Goal: Find specific page/section: Find specific page/section

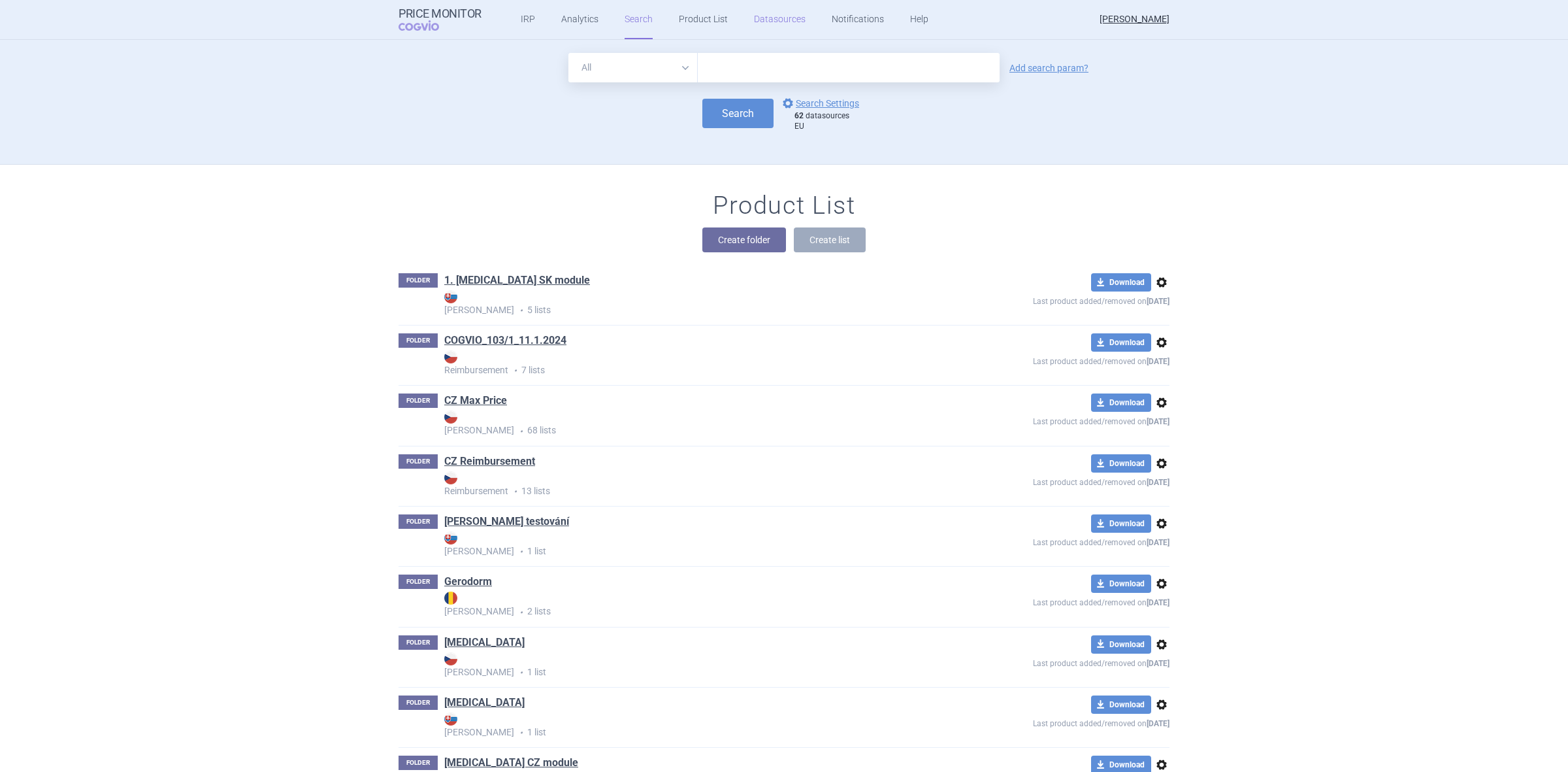
click at [759, 20] on link "Datasources" at bounding box center [780, 19] width 52 height 39
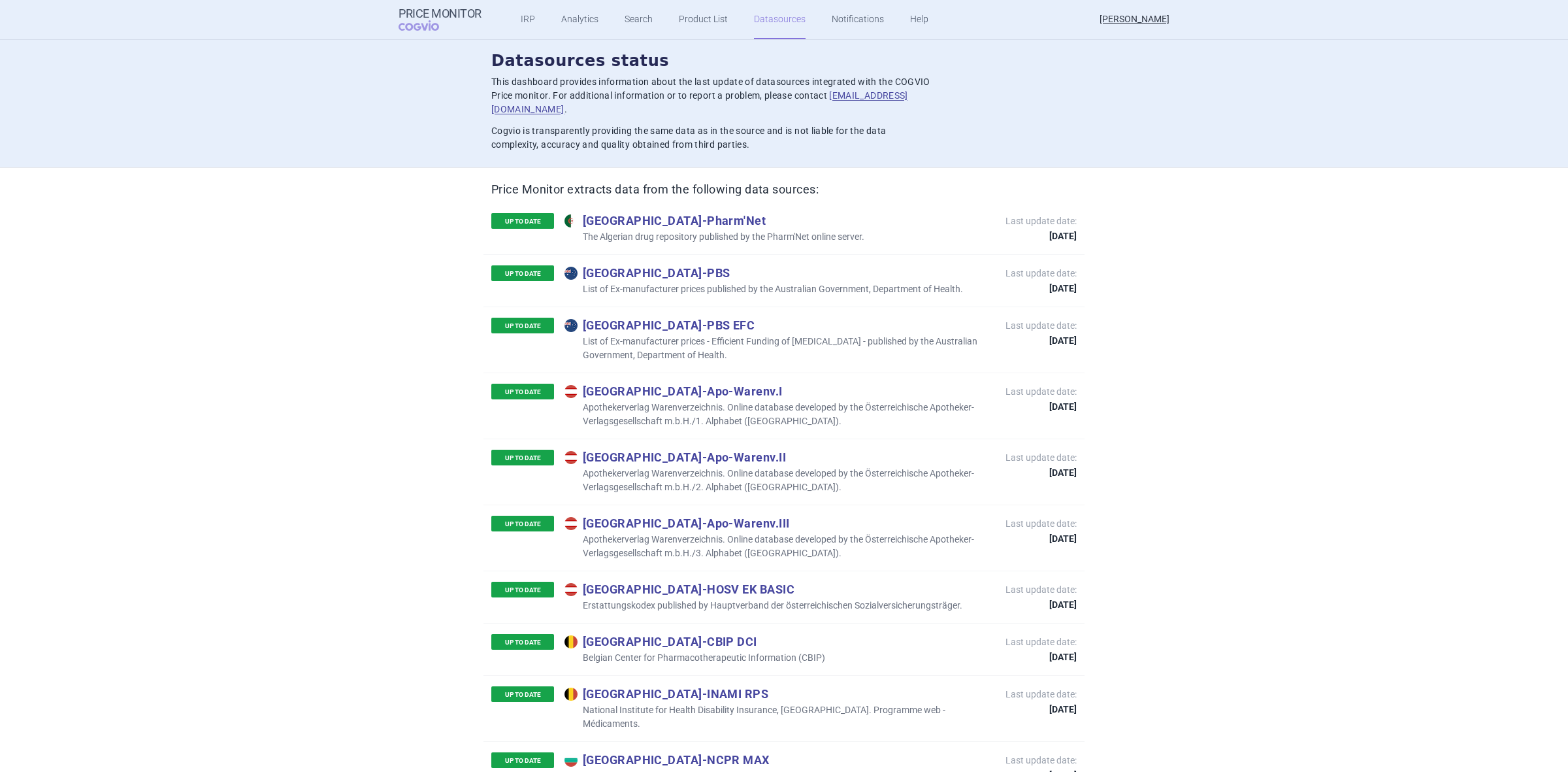
scroll to position [5276, 0]
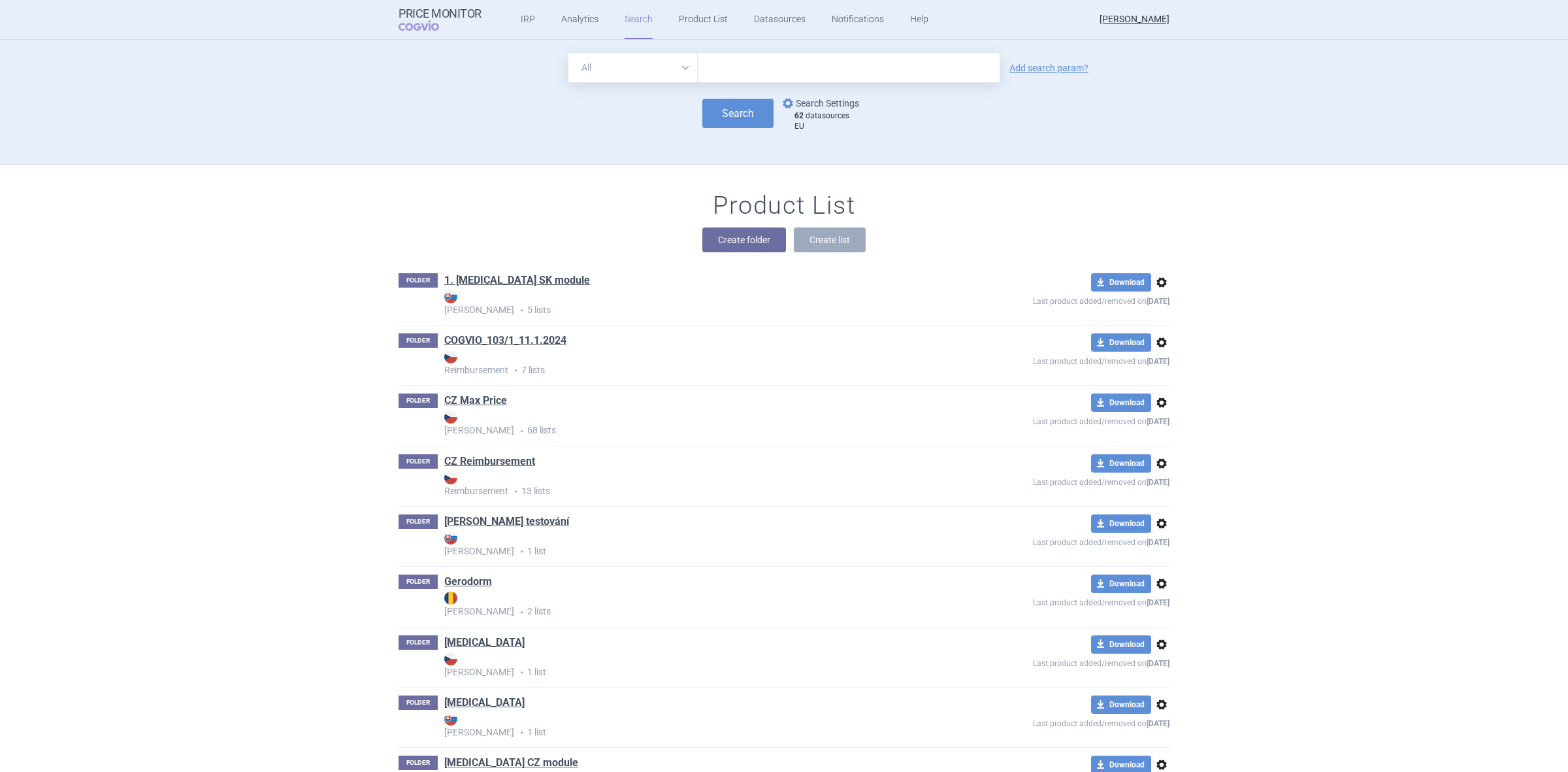
click at [840, 102] on link "options Search Settings" at bounding box center [819, 102] width 79 height 16
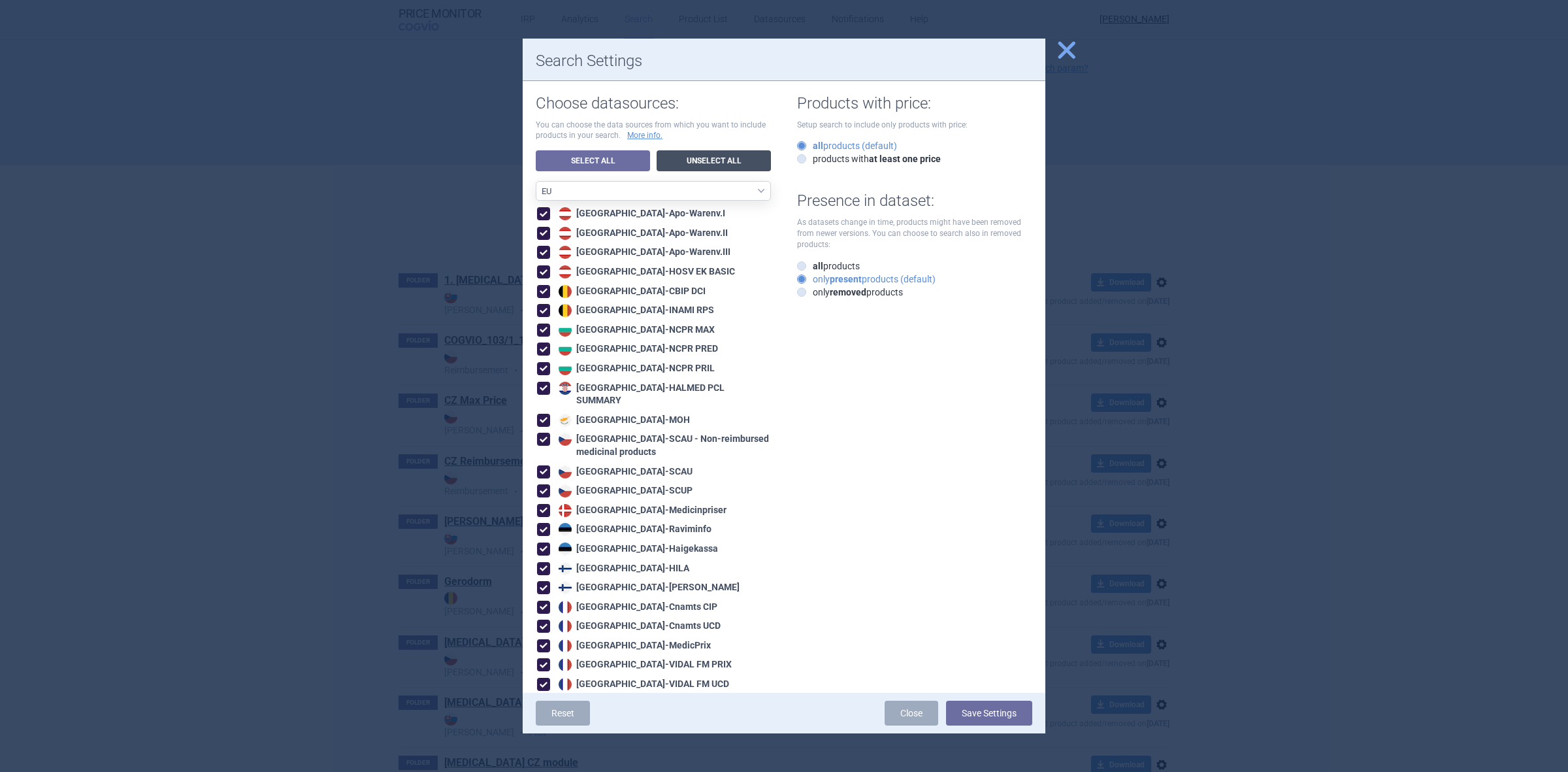
click at [671, 170] on link "Unselect All" at bounding box center [713, 161] width 114 height 21
select select "ALL_DATA_SOURCES_ID"
checkbox input "false"
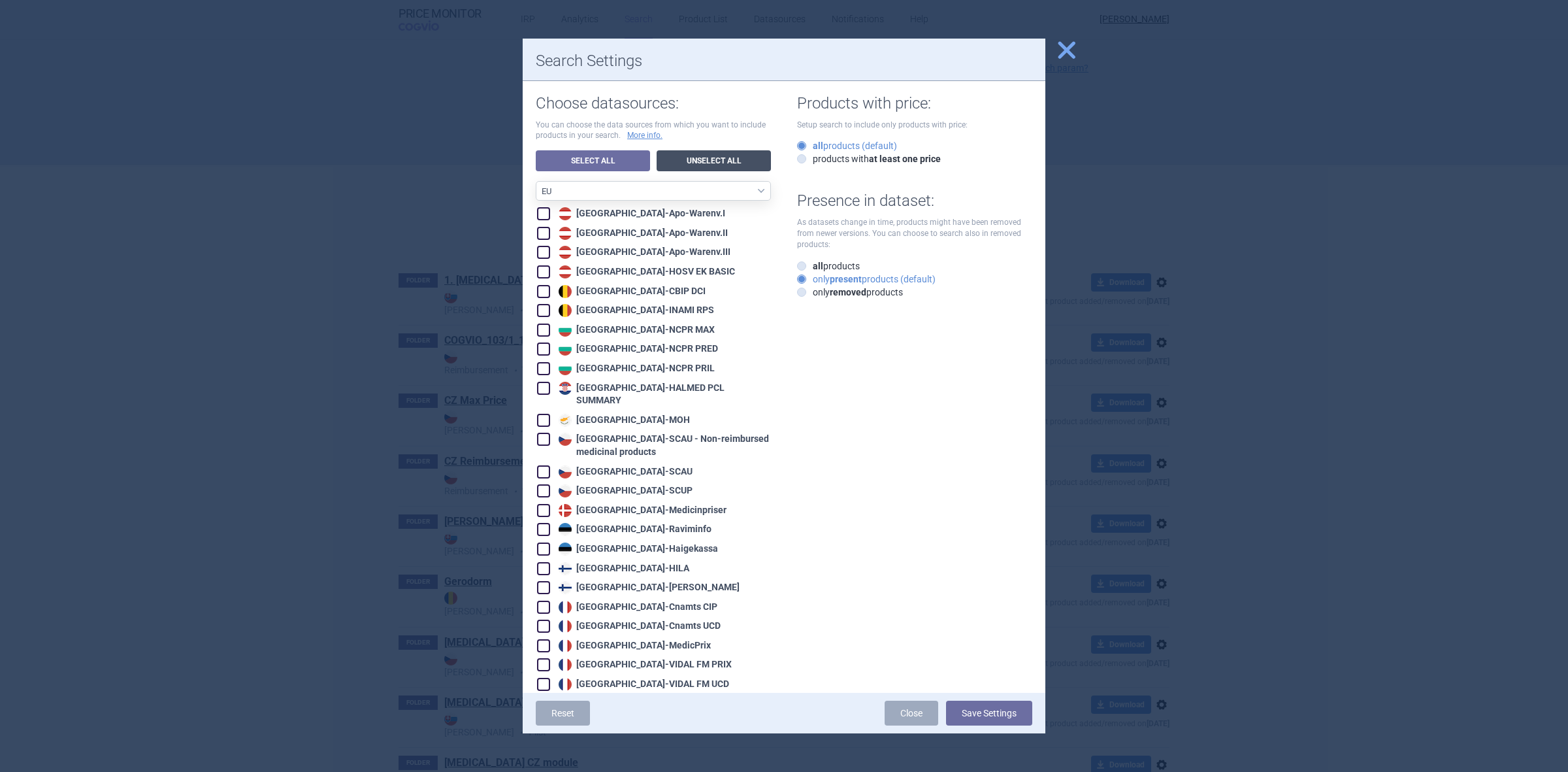
checkbox input "false"
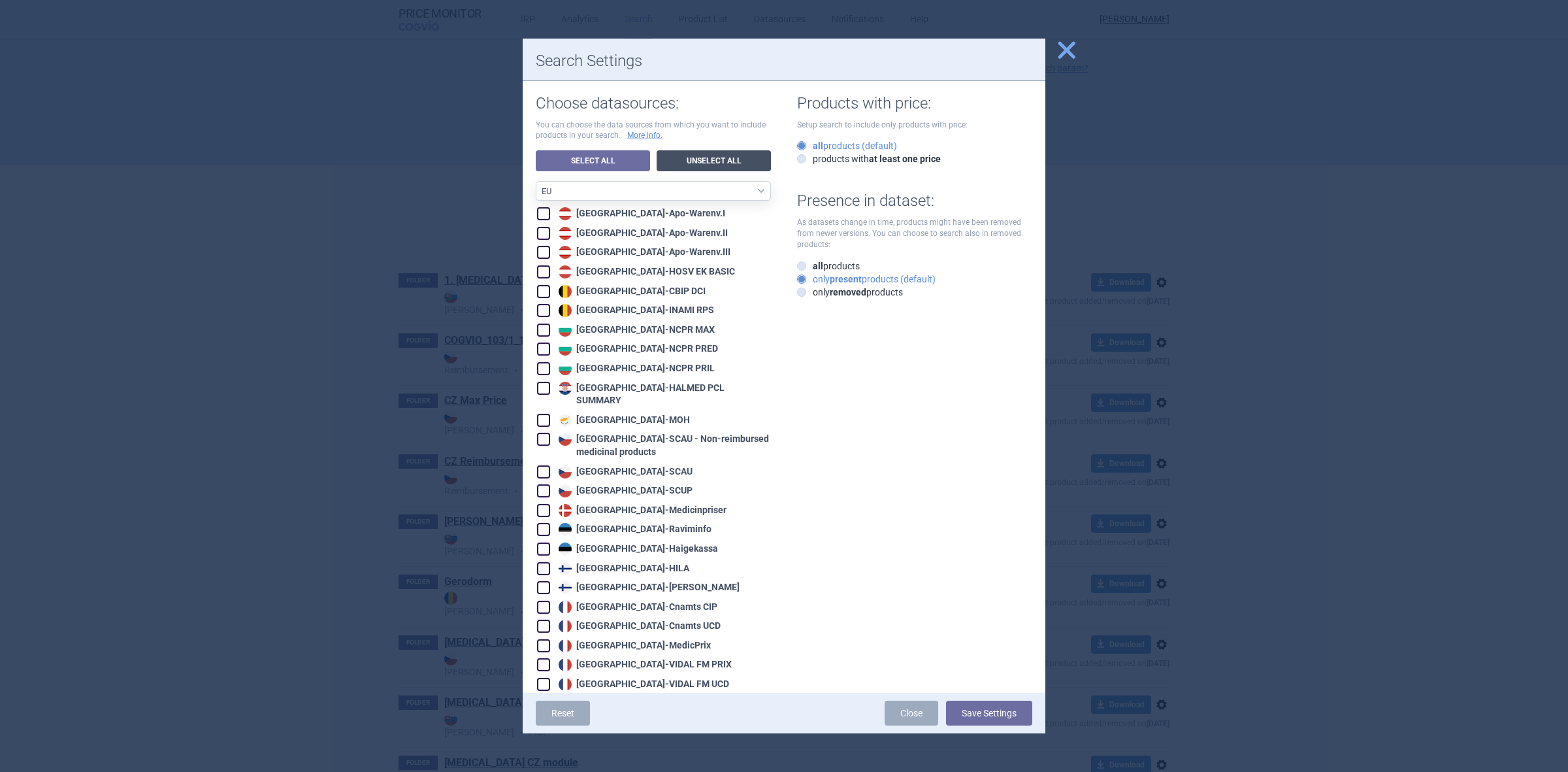
checkbox input "false"
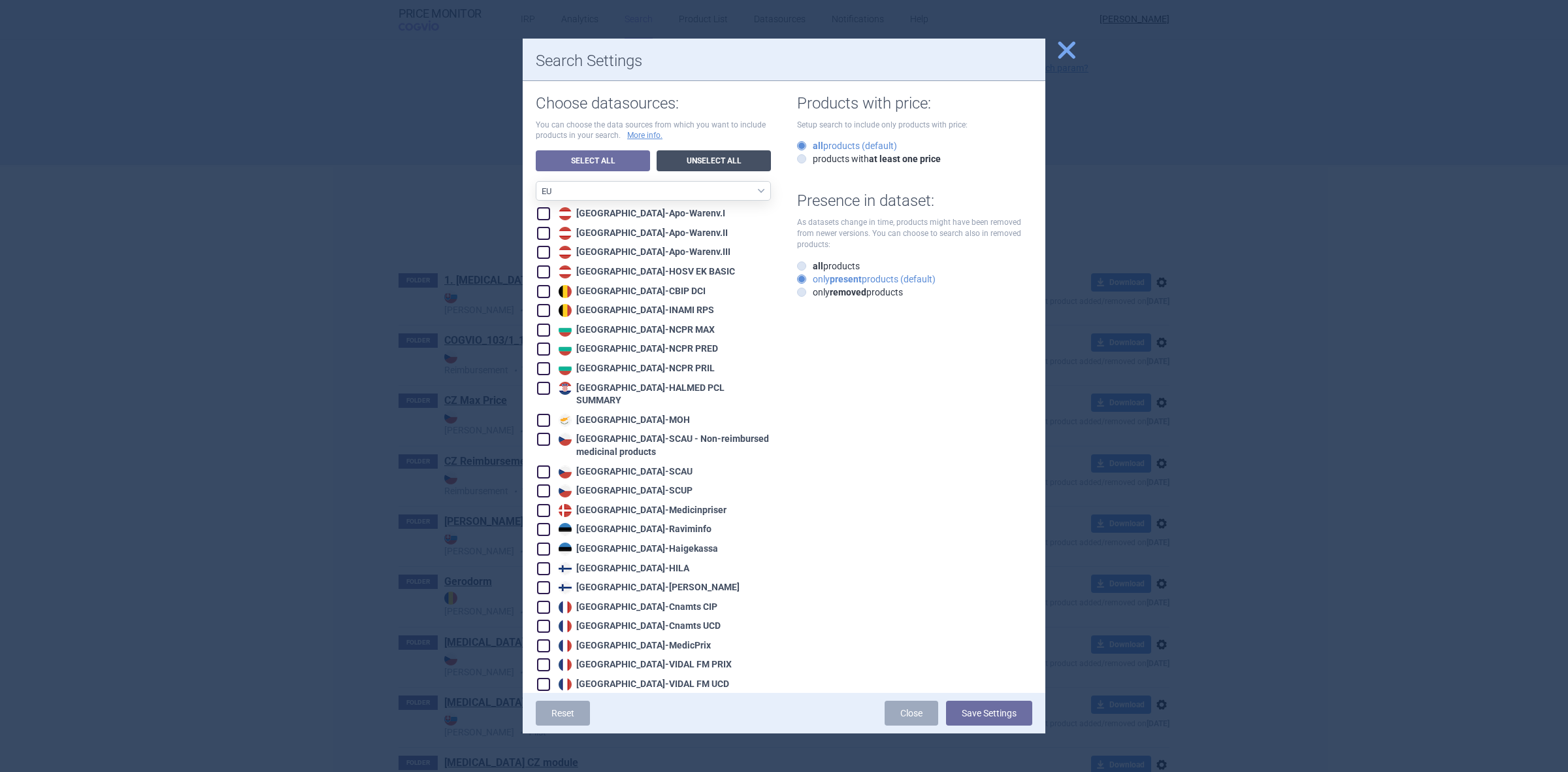
checkbox input "false"
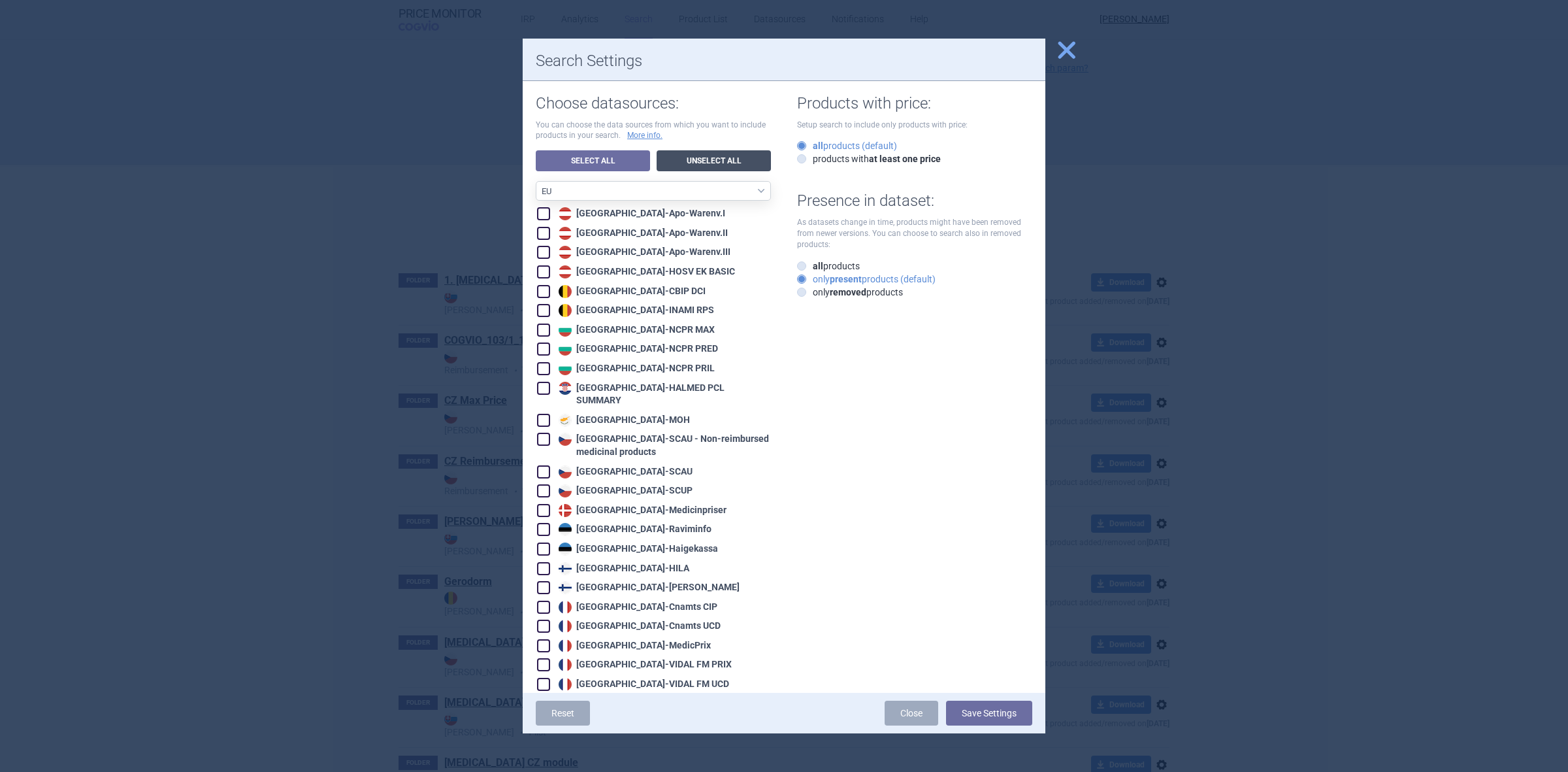
checkbox input "false"
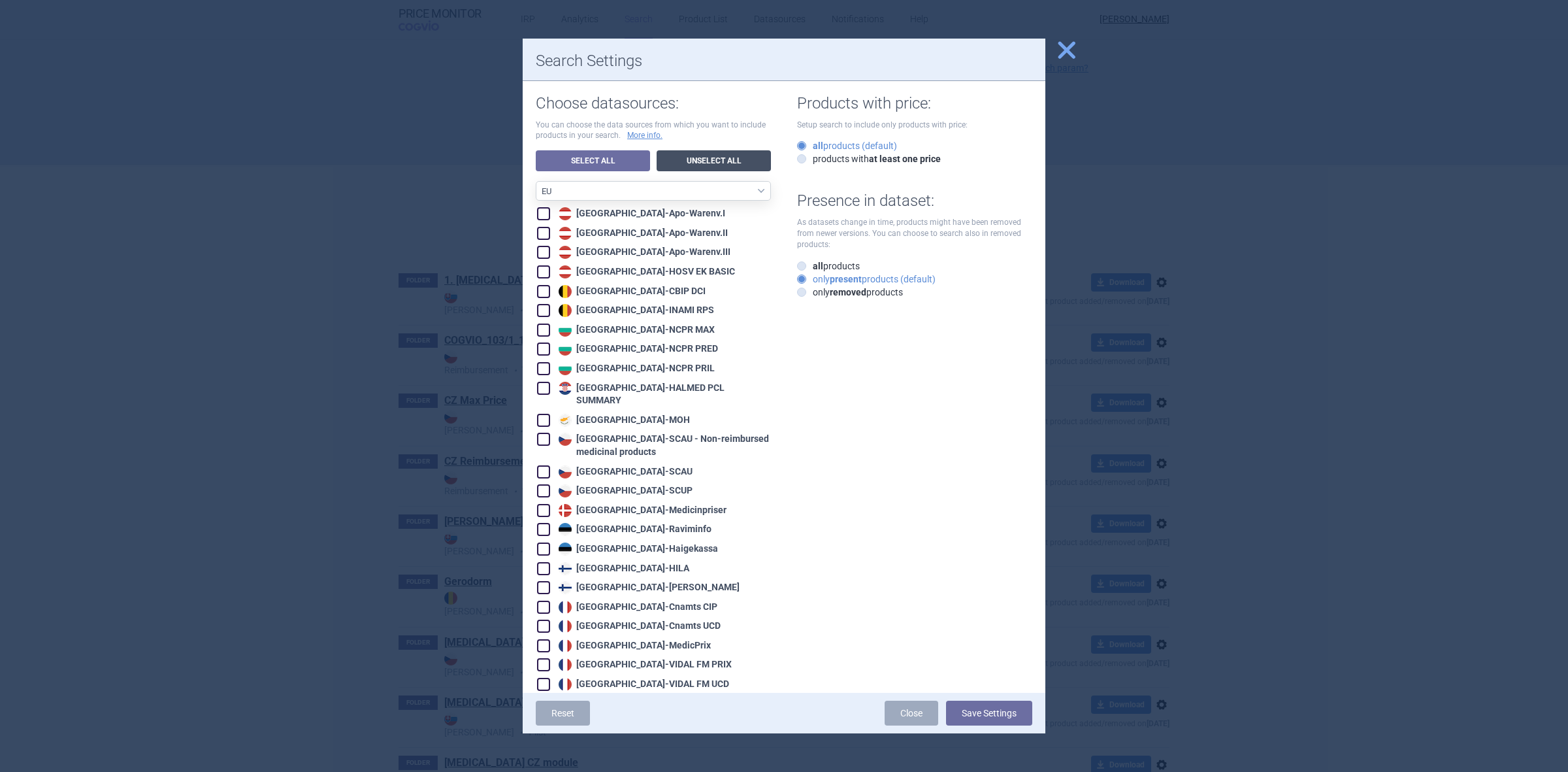
checkbox input "false"
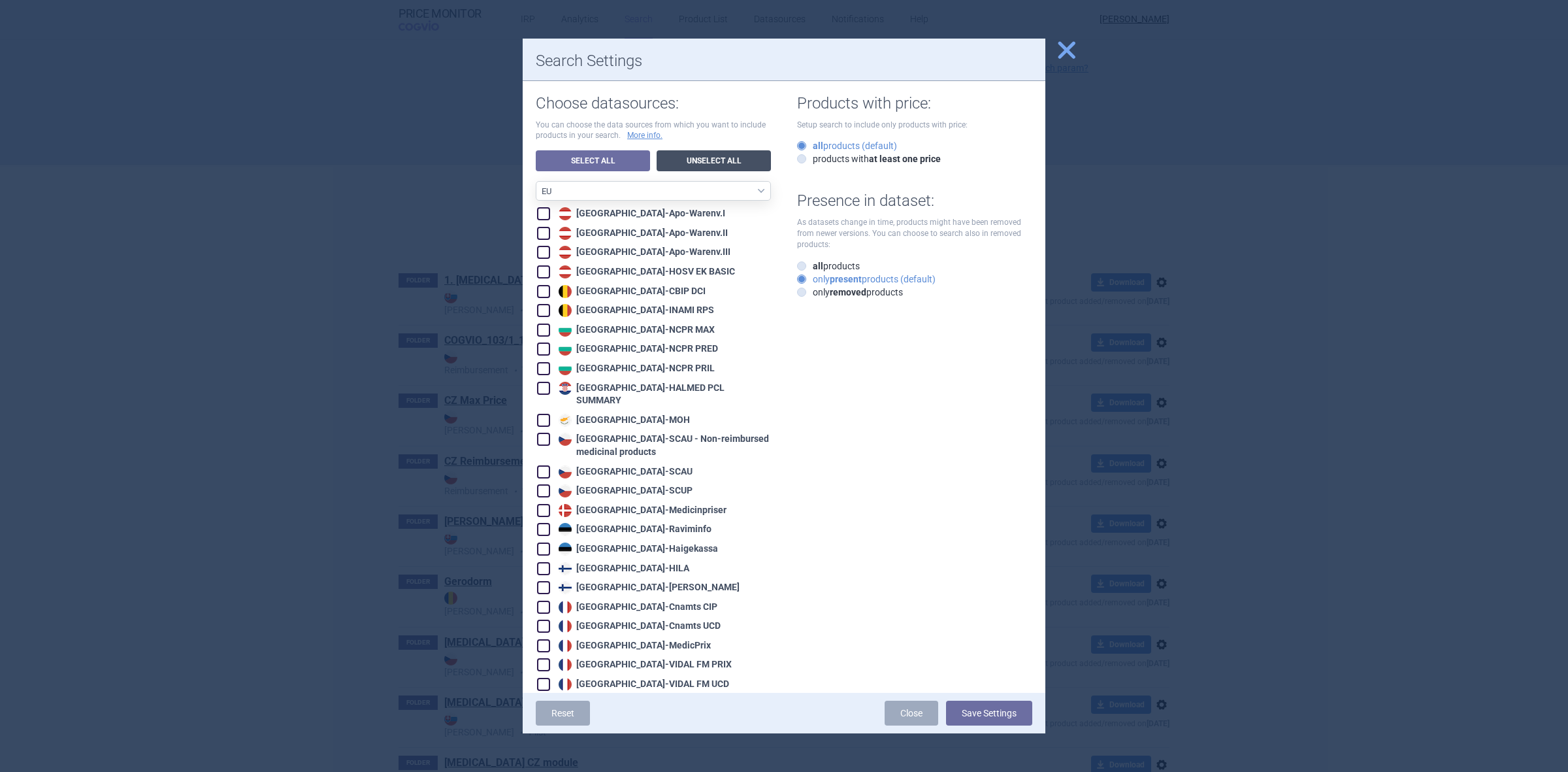
checkbox input "false"
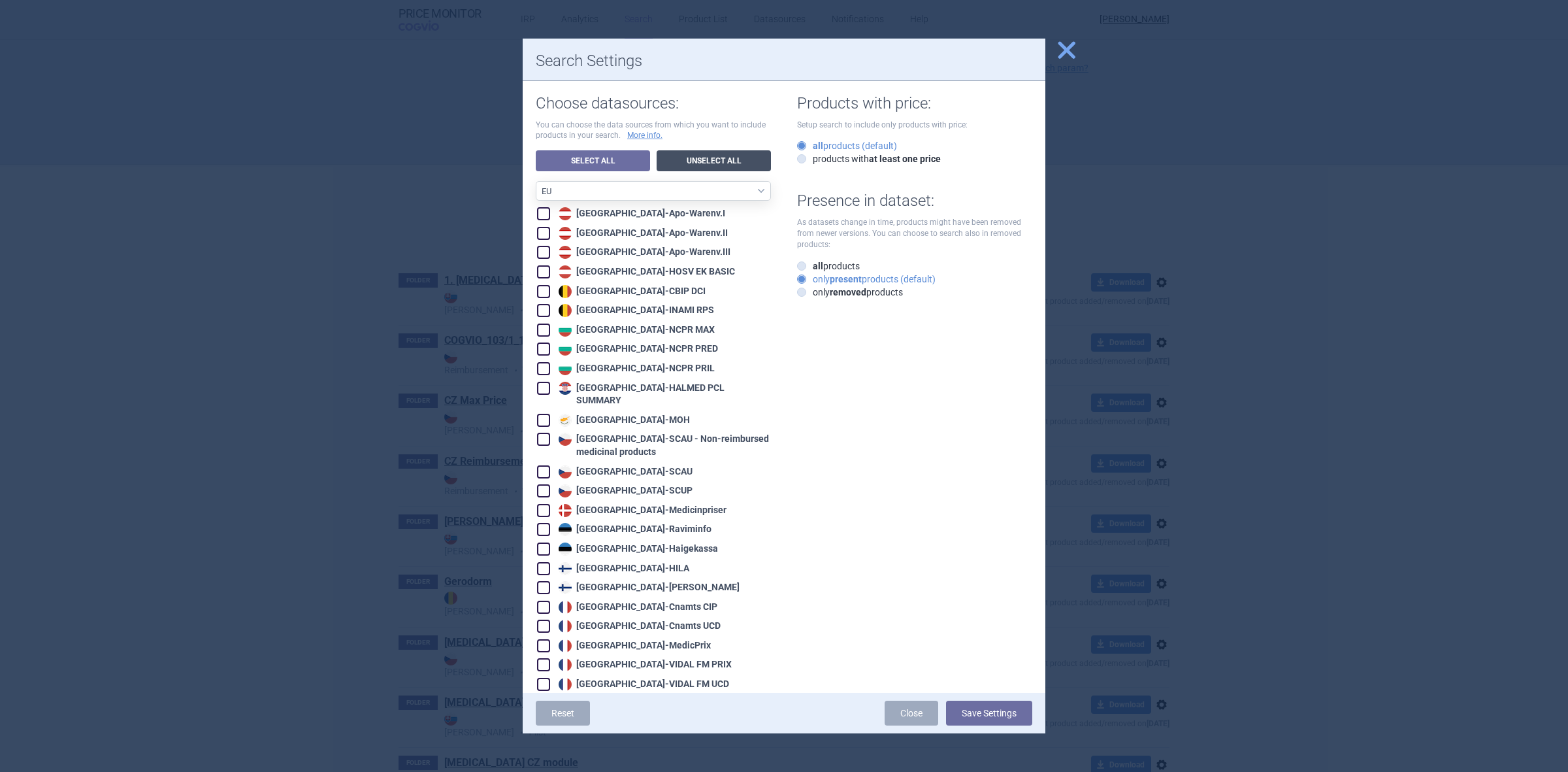
checkbox input "false"
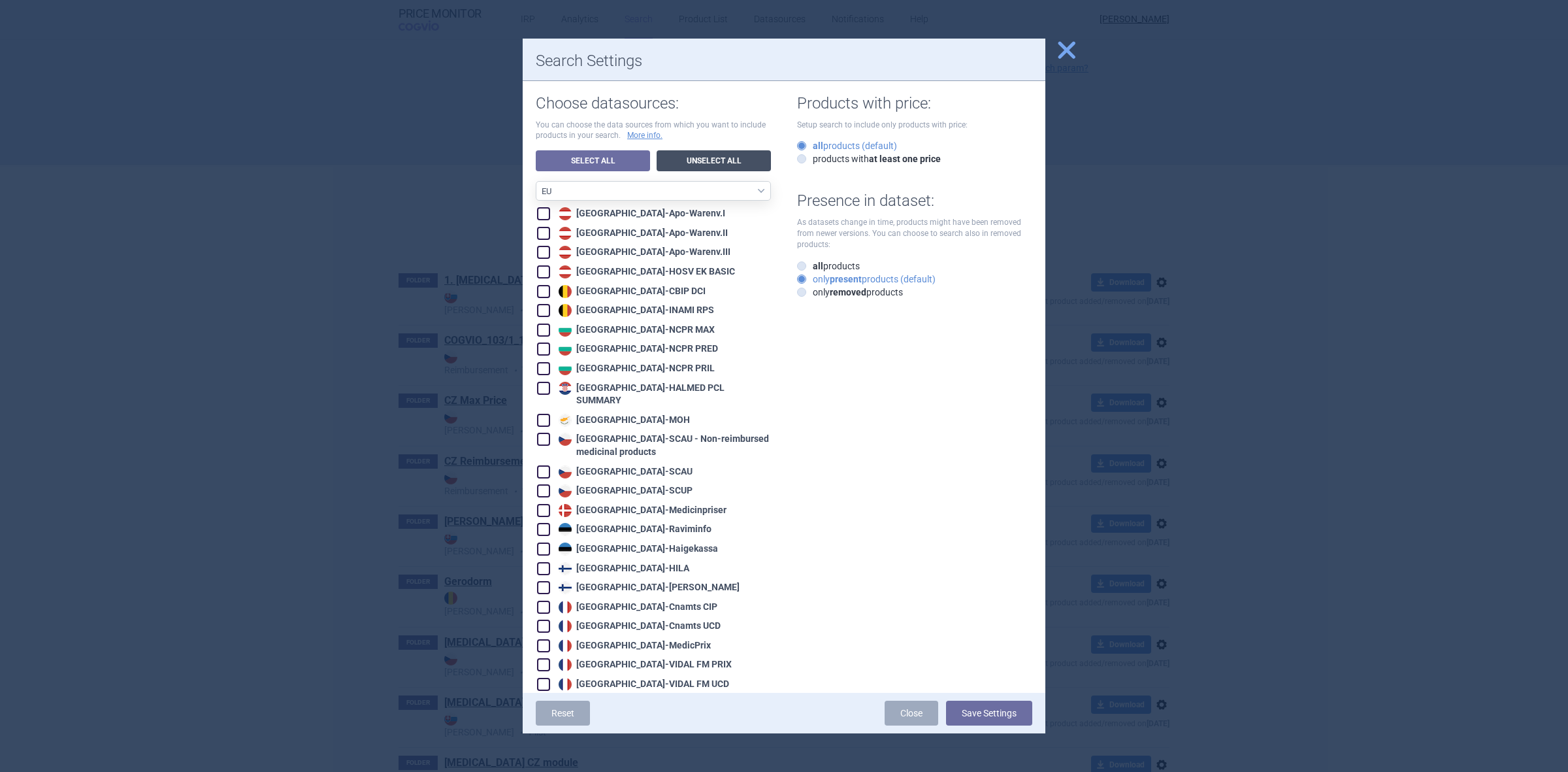
checkbox input "false"
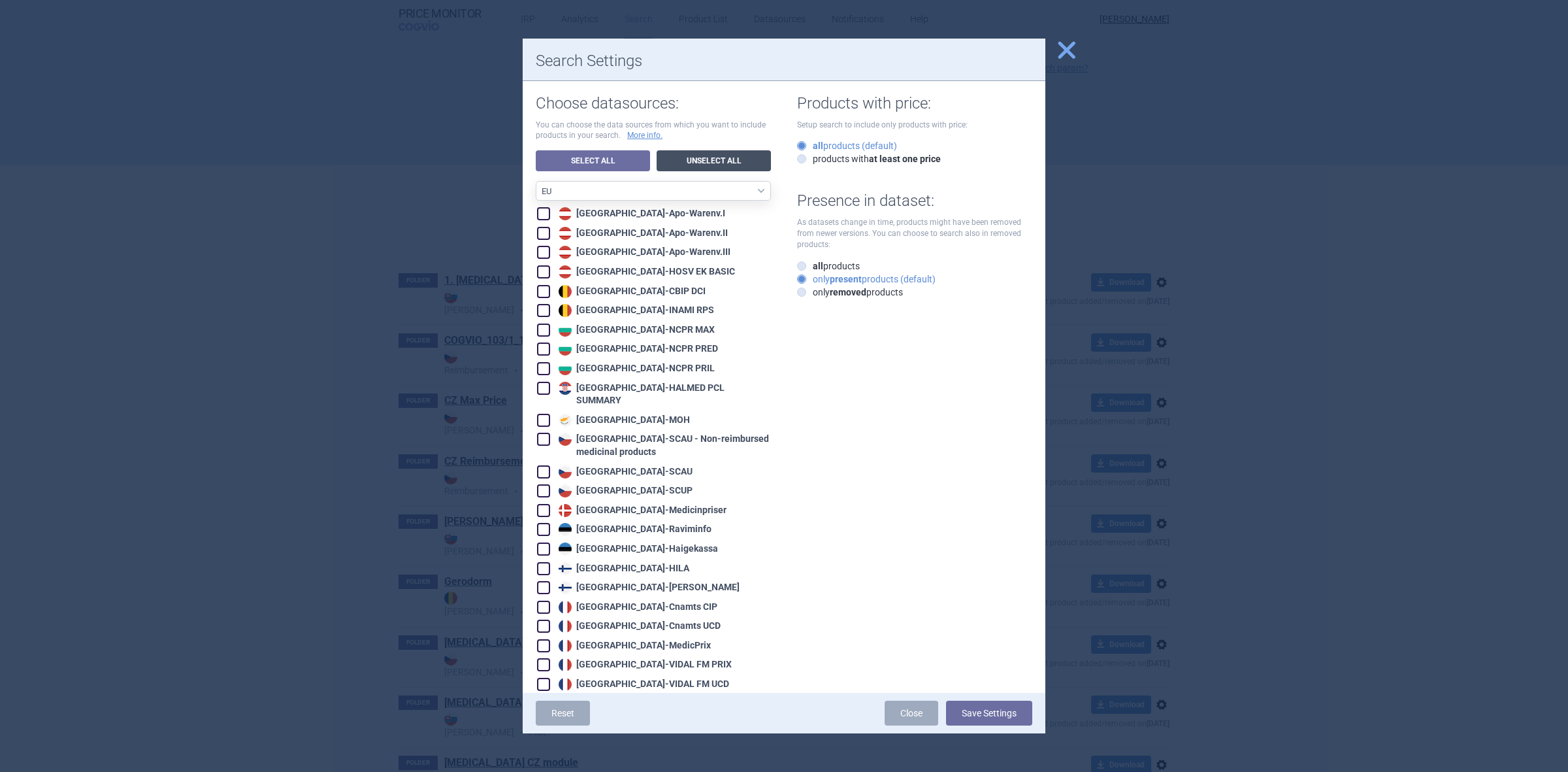
checkbox input "false"
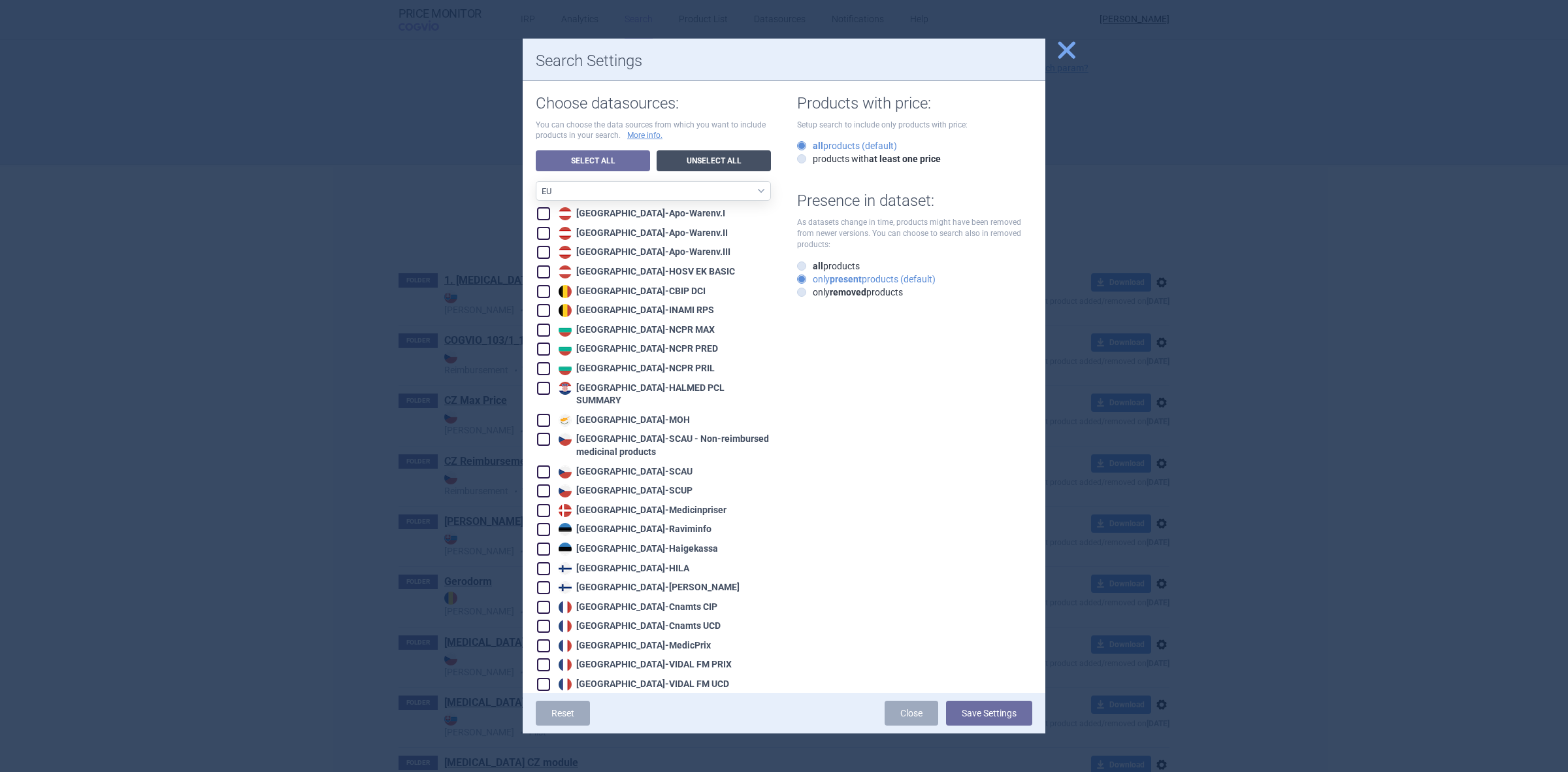
checkbox input "false"
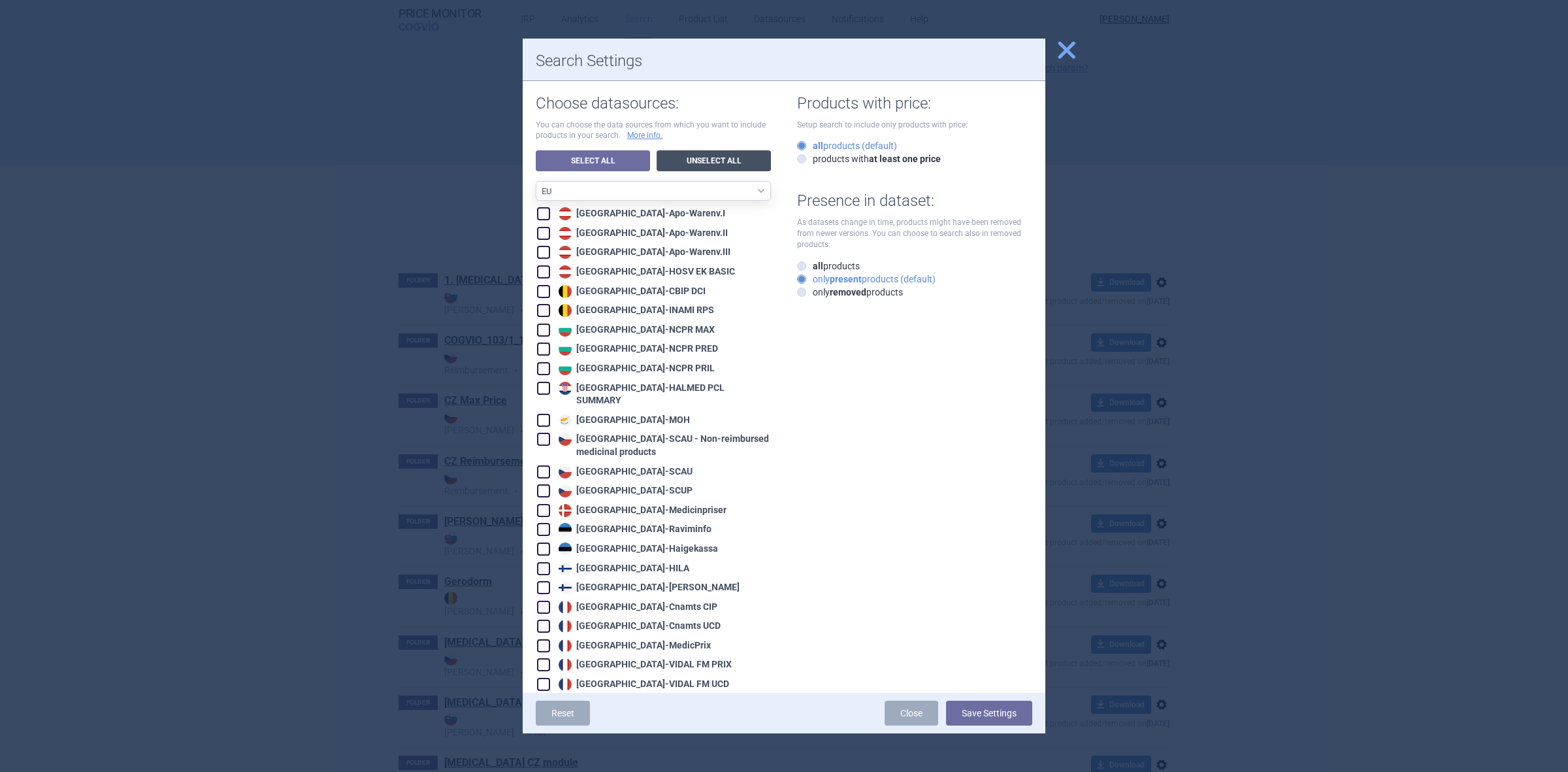
checkbox input "false"
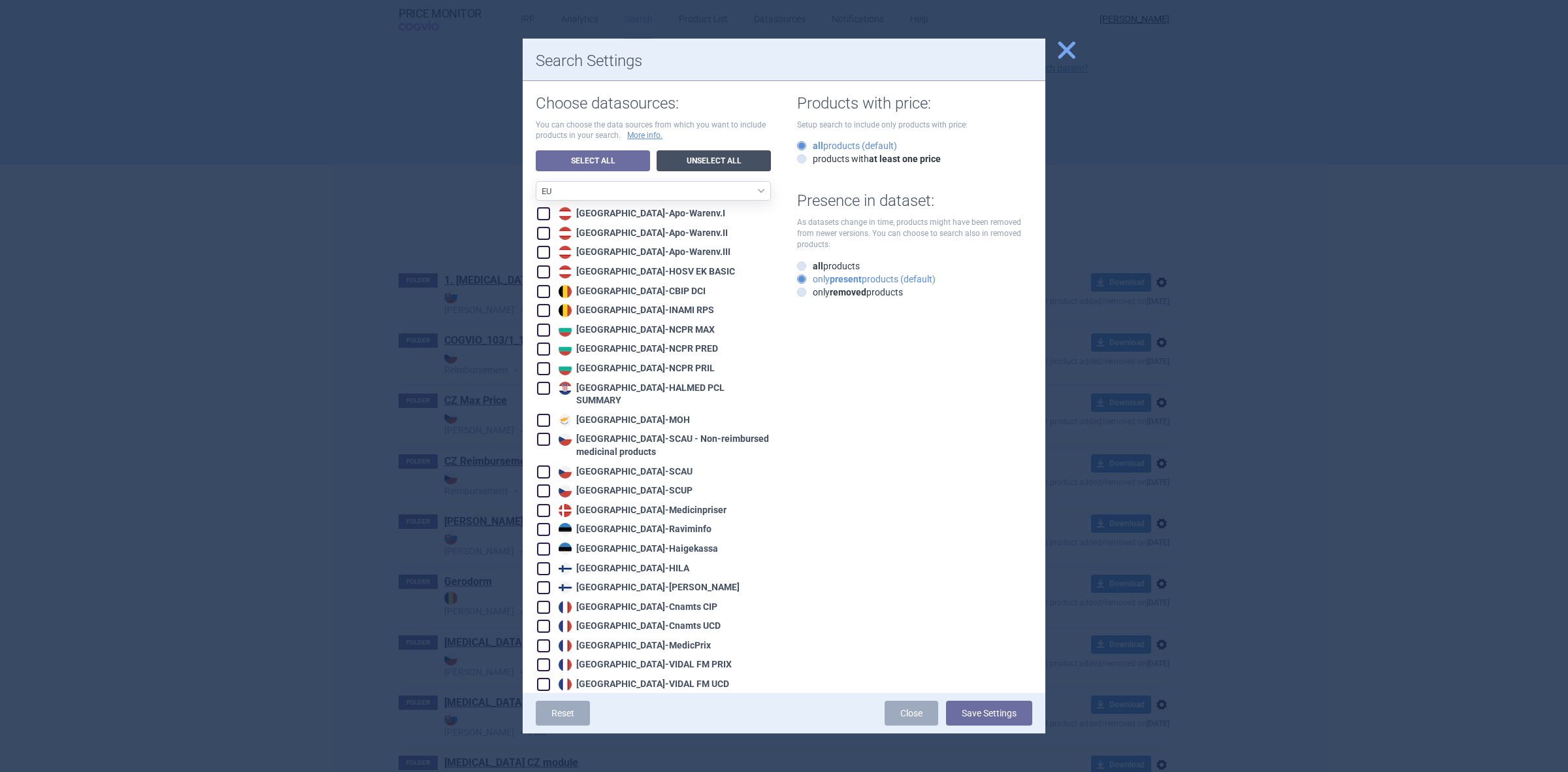
checkbox input "false"
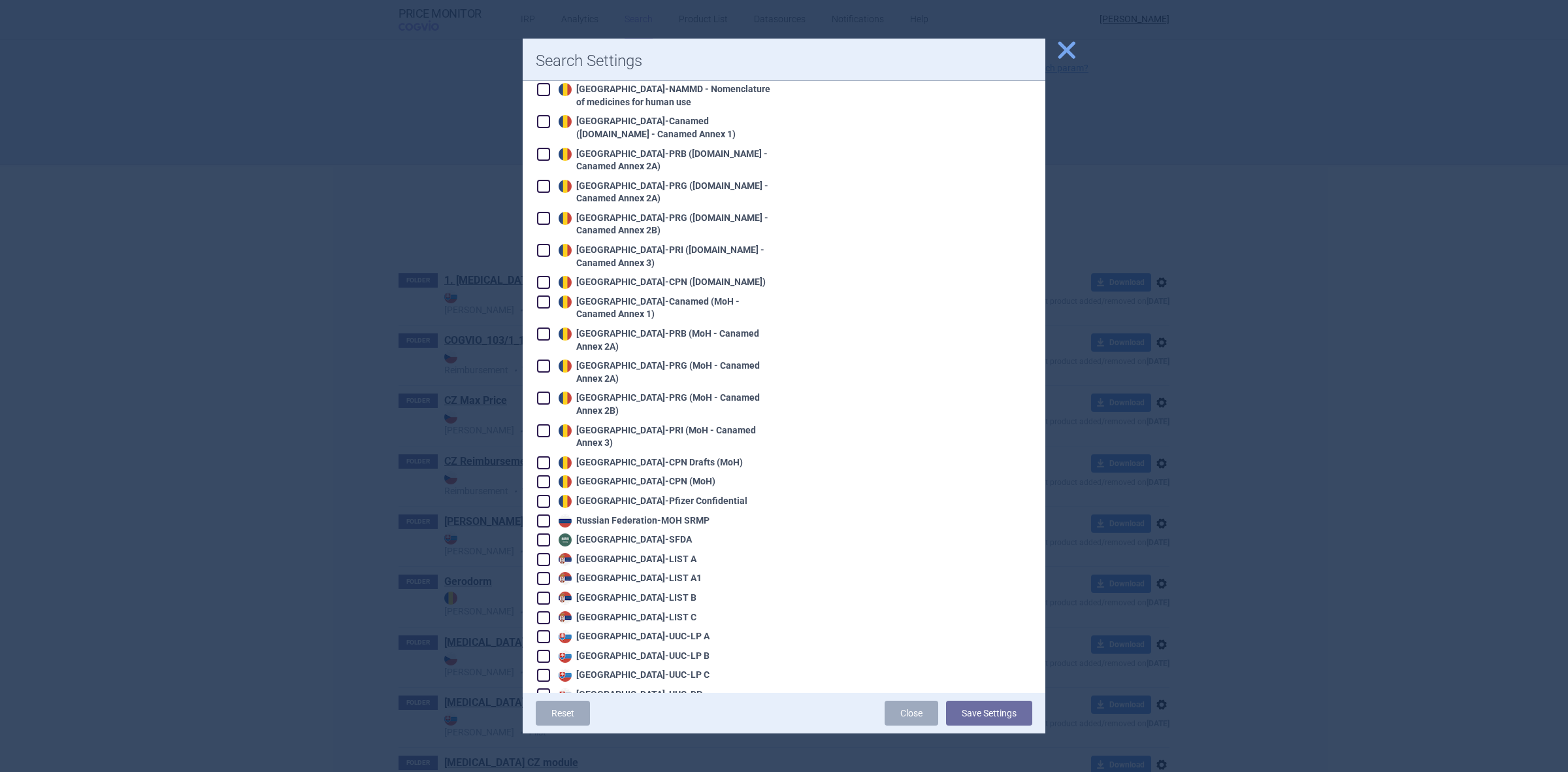
scroll to position [2451, 0]
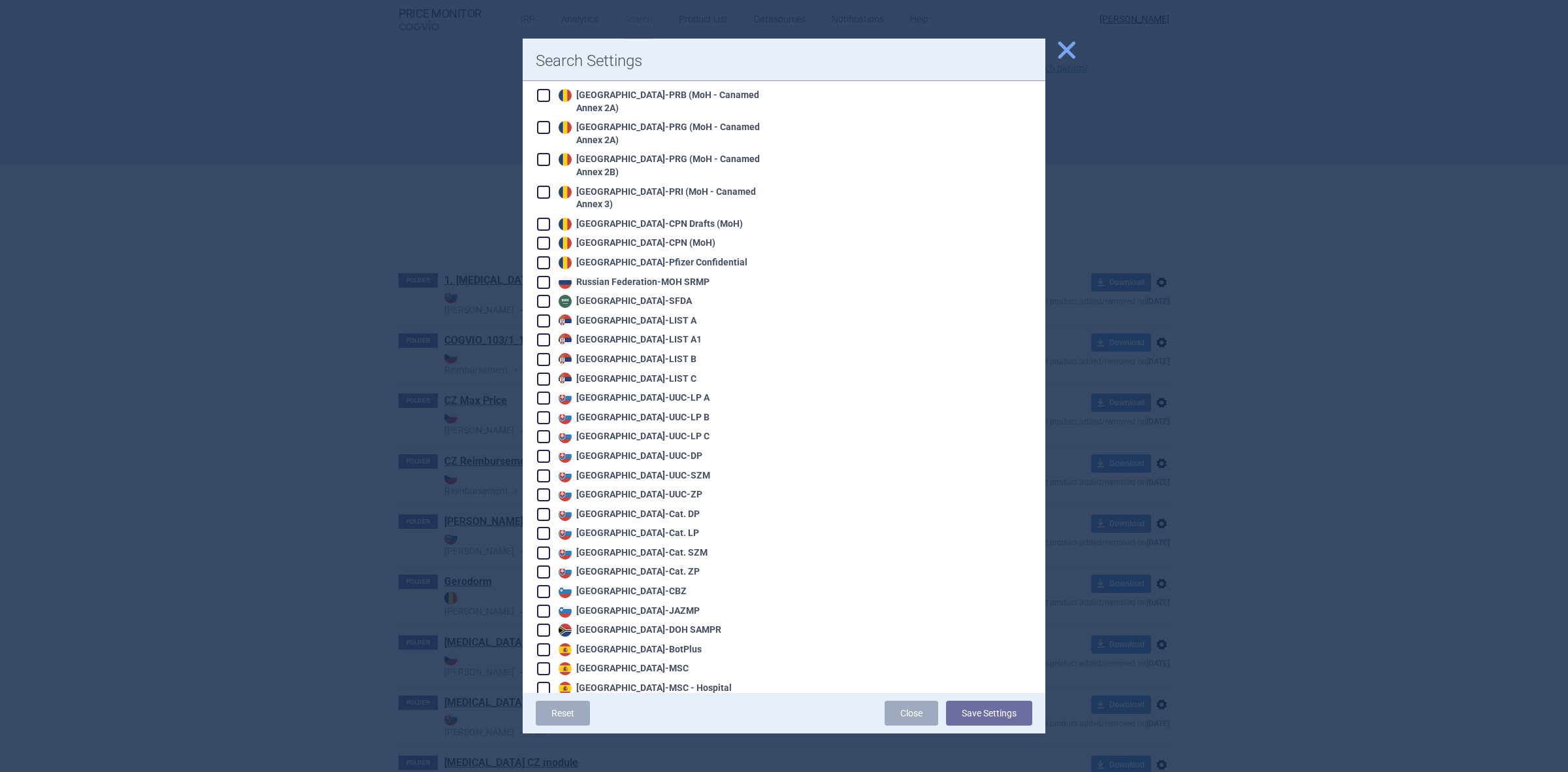
click at [626, 488] on div "Slovakia - UUC-ZP" at bounding box center [628, 494] width 147 height 13
checkbox input "true"
click at [636, 566] on div "Slovakia - Cat. ZP" at bounding box center [627, 572] width 144 height 13
checkbox input "true"
click at [970, 697] on div "Reset Close Save Settings" at bounding box center [784, 713] width 522 height 40
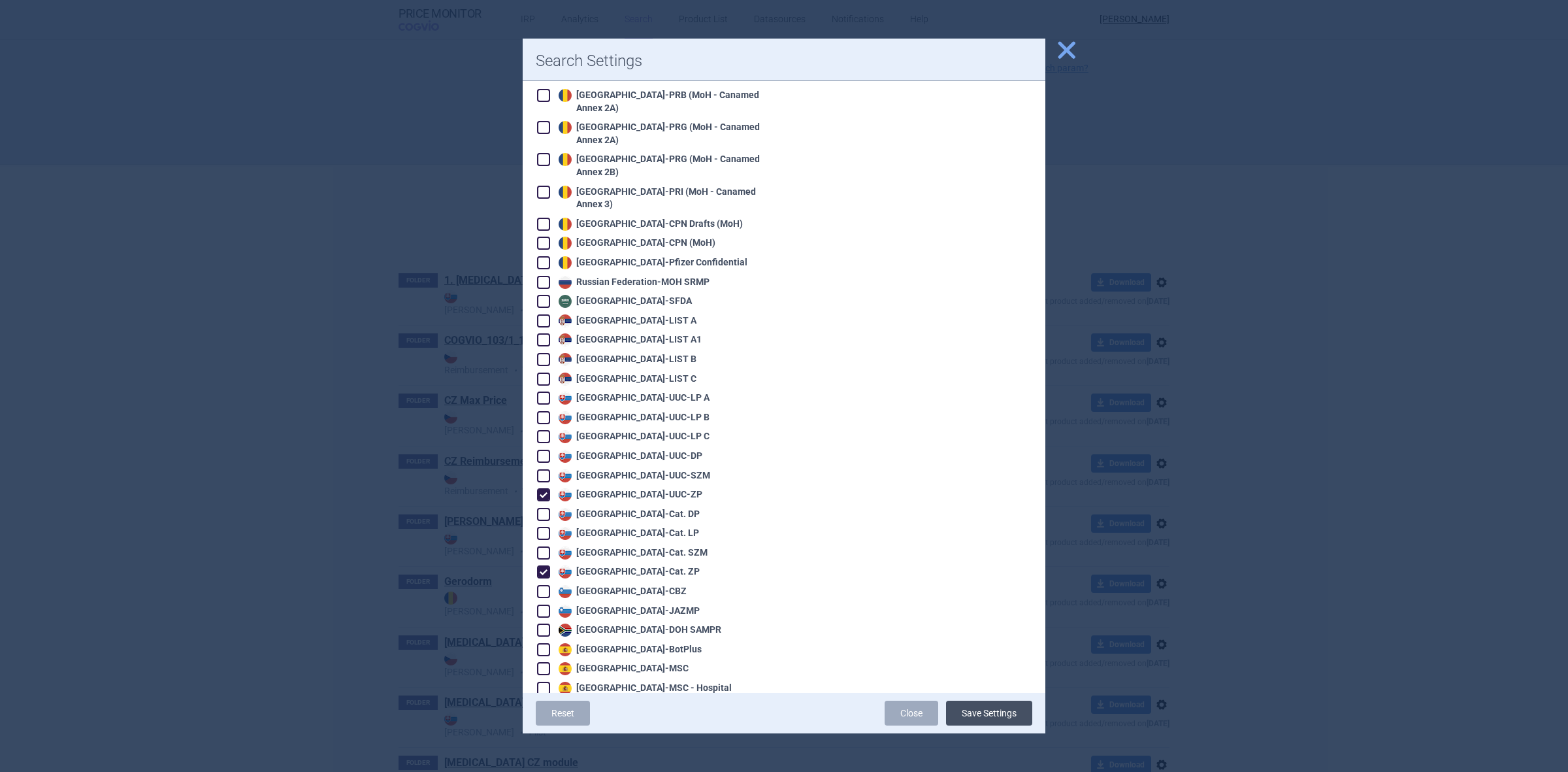
click at [965, 710] on button "Save Settings" at bounding box center [989, 713] width 86 height 25
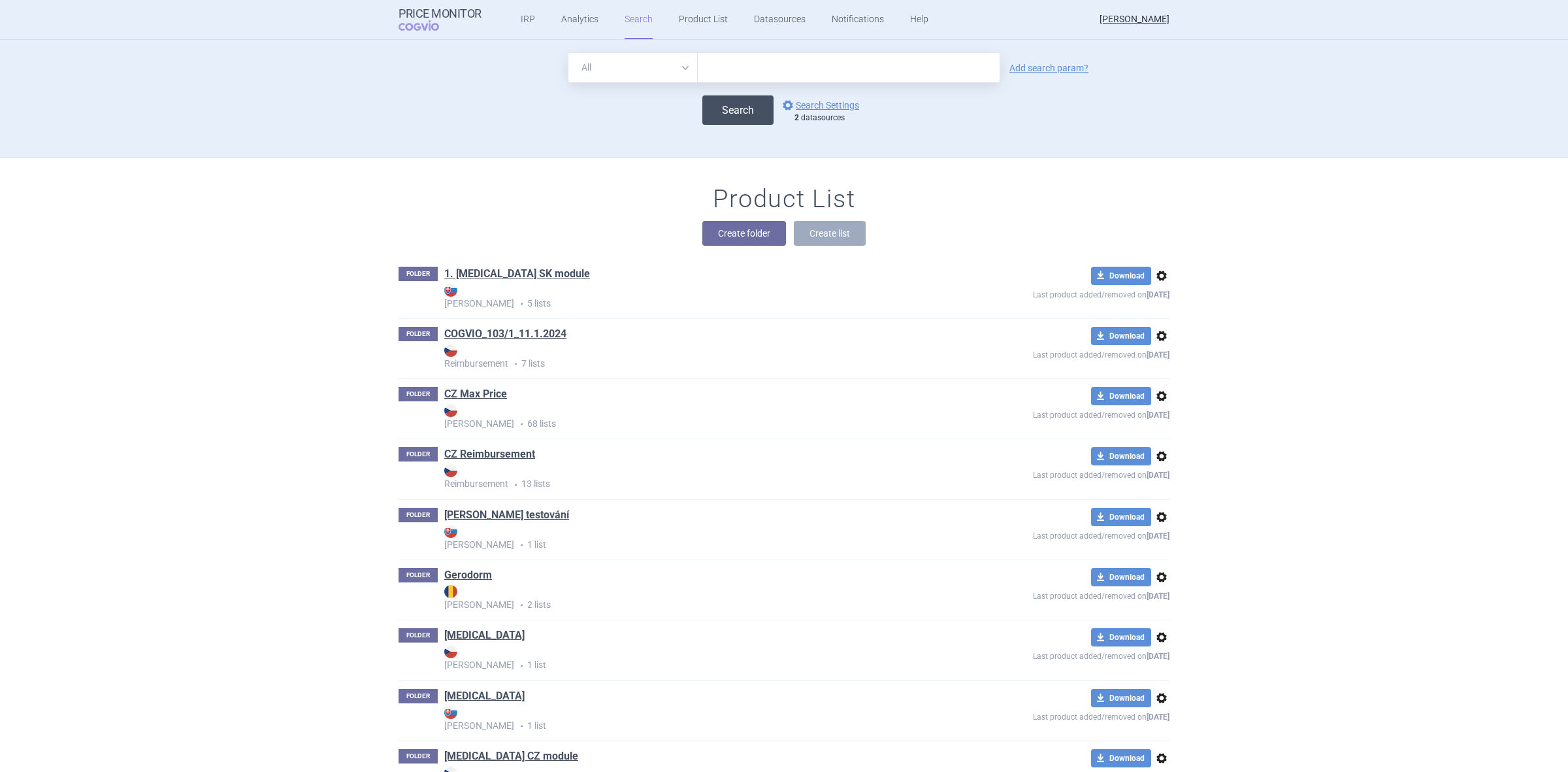
click at [710, 111] on button "Search" at bounding box center [738, 110] width 71 height 29
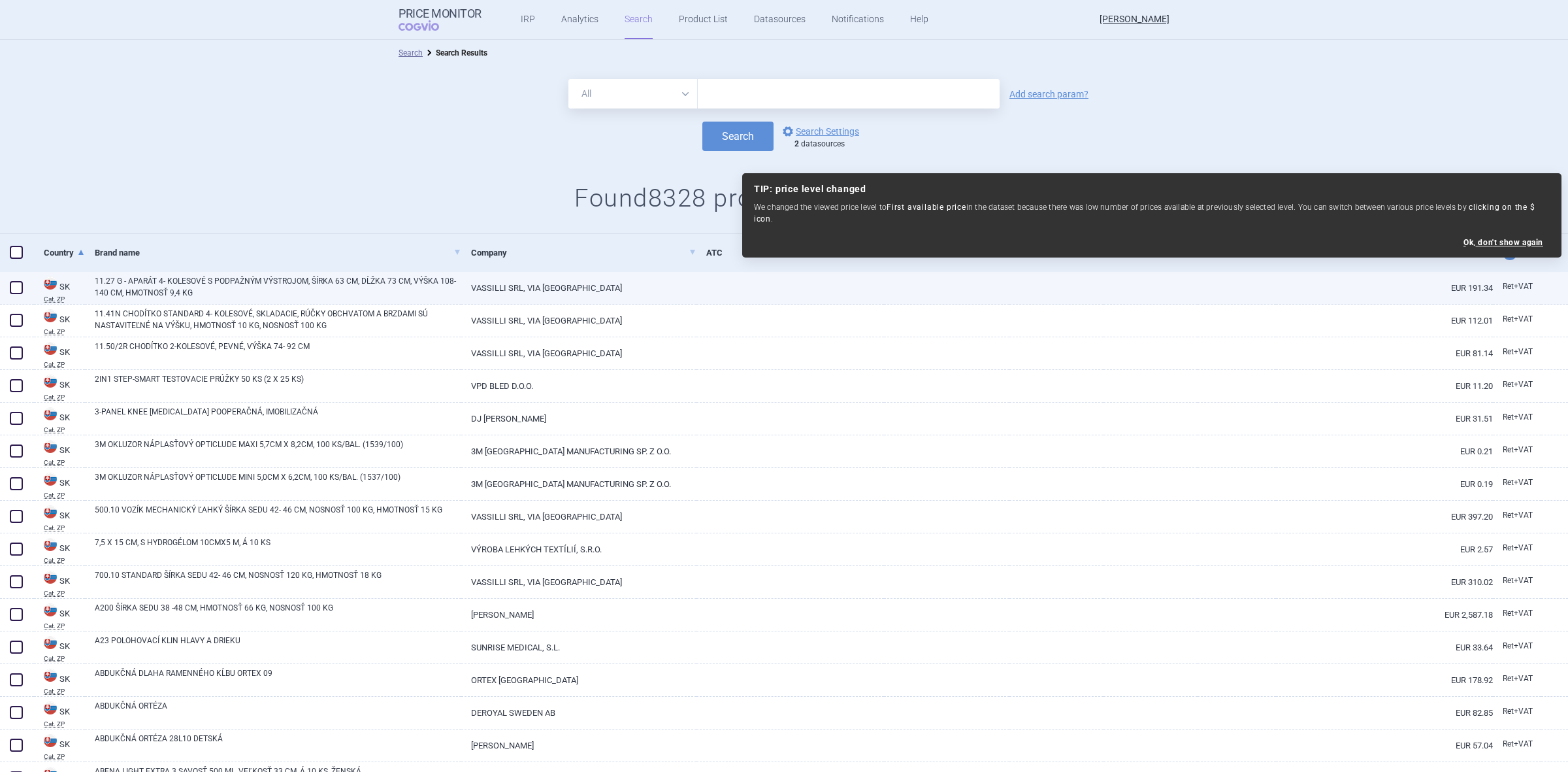
click at [586, 295] on link "VASSILLI SRL, VIA [GEOGRAPHIC_DATA]" at bounding box center [579, 288] width 236 height 32
select select "EUR"
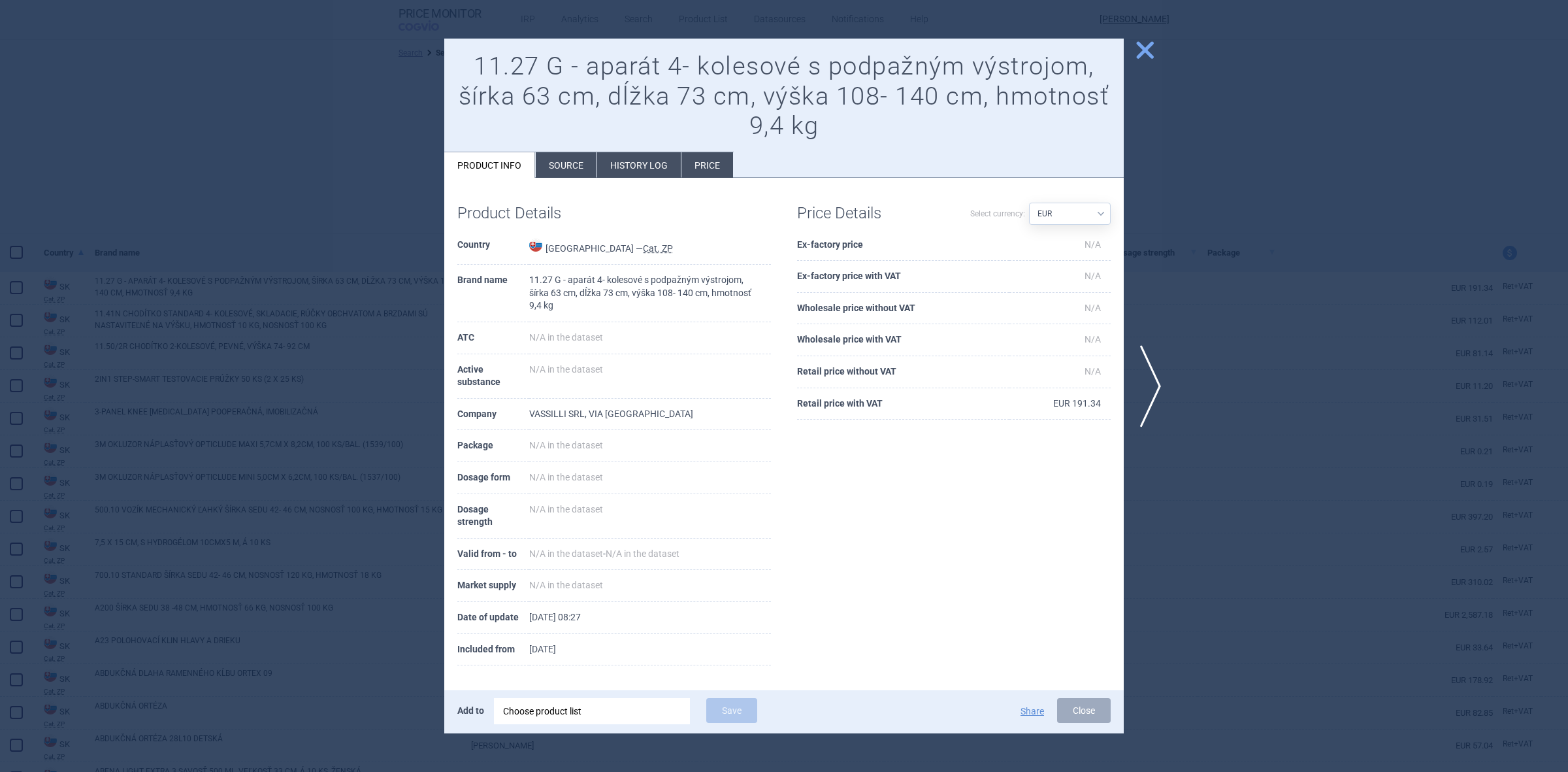
click at [595, 174] on li "Source" at bounding box center [566, 165] width 61 height 26
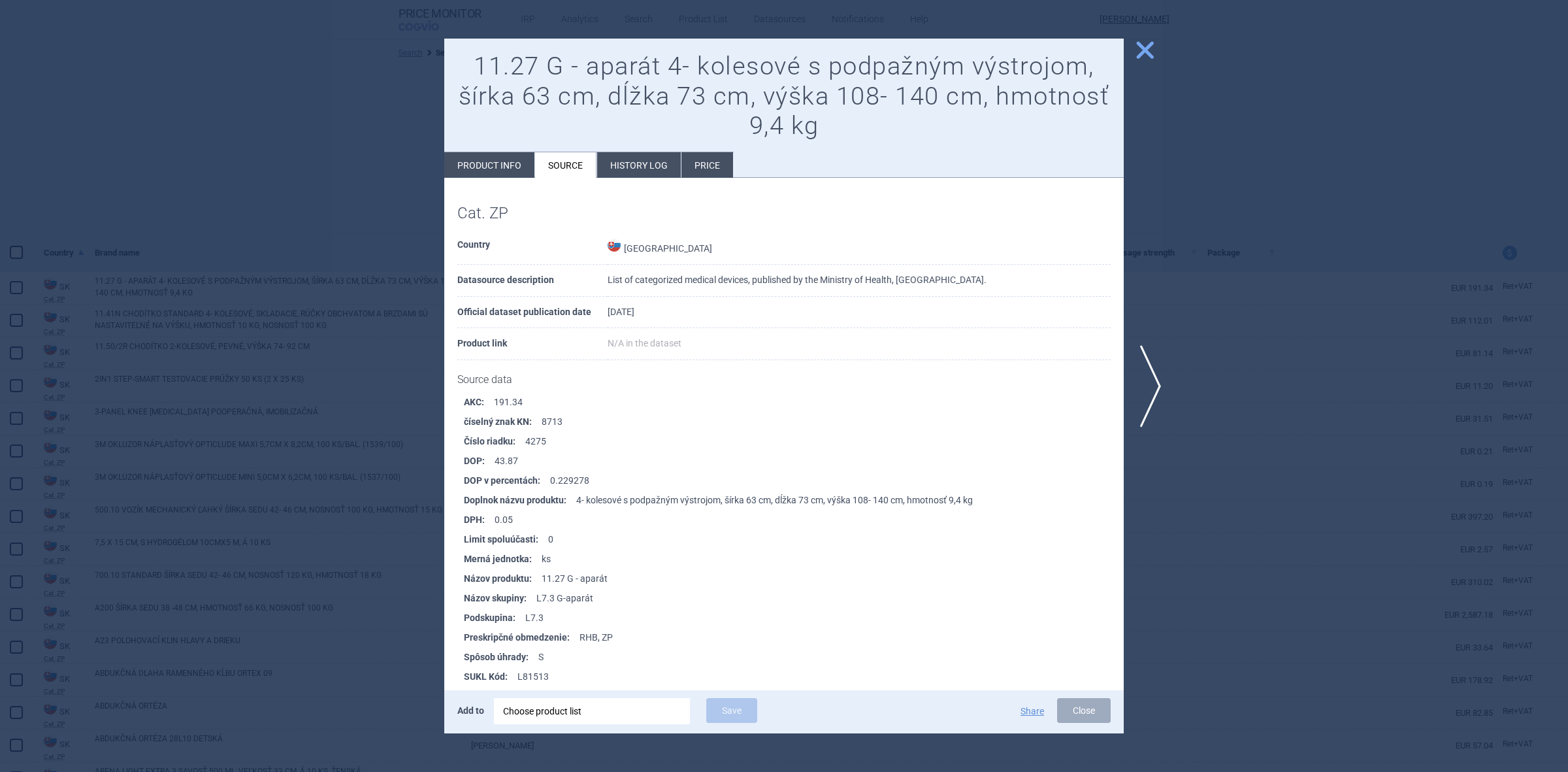
click at [491, 175] on li "Product info" at bounding box center [489, 165] width 90 height 26
select select "EUR"
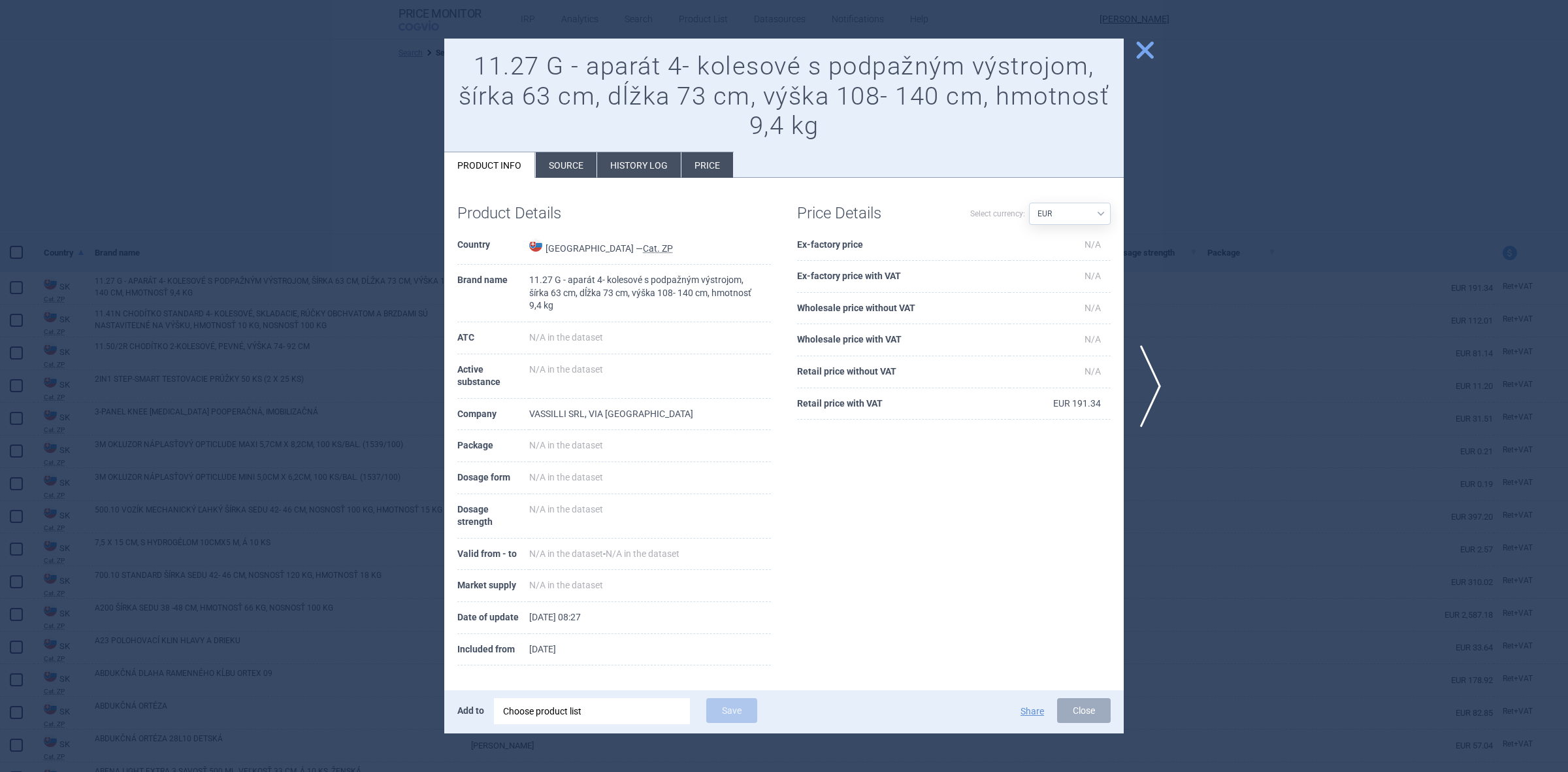
click at [573, 174] on li "Source" at bounding box center [566, 165] width 61 height 26
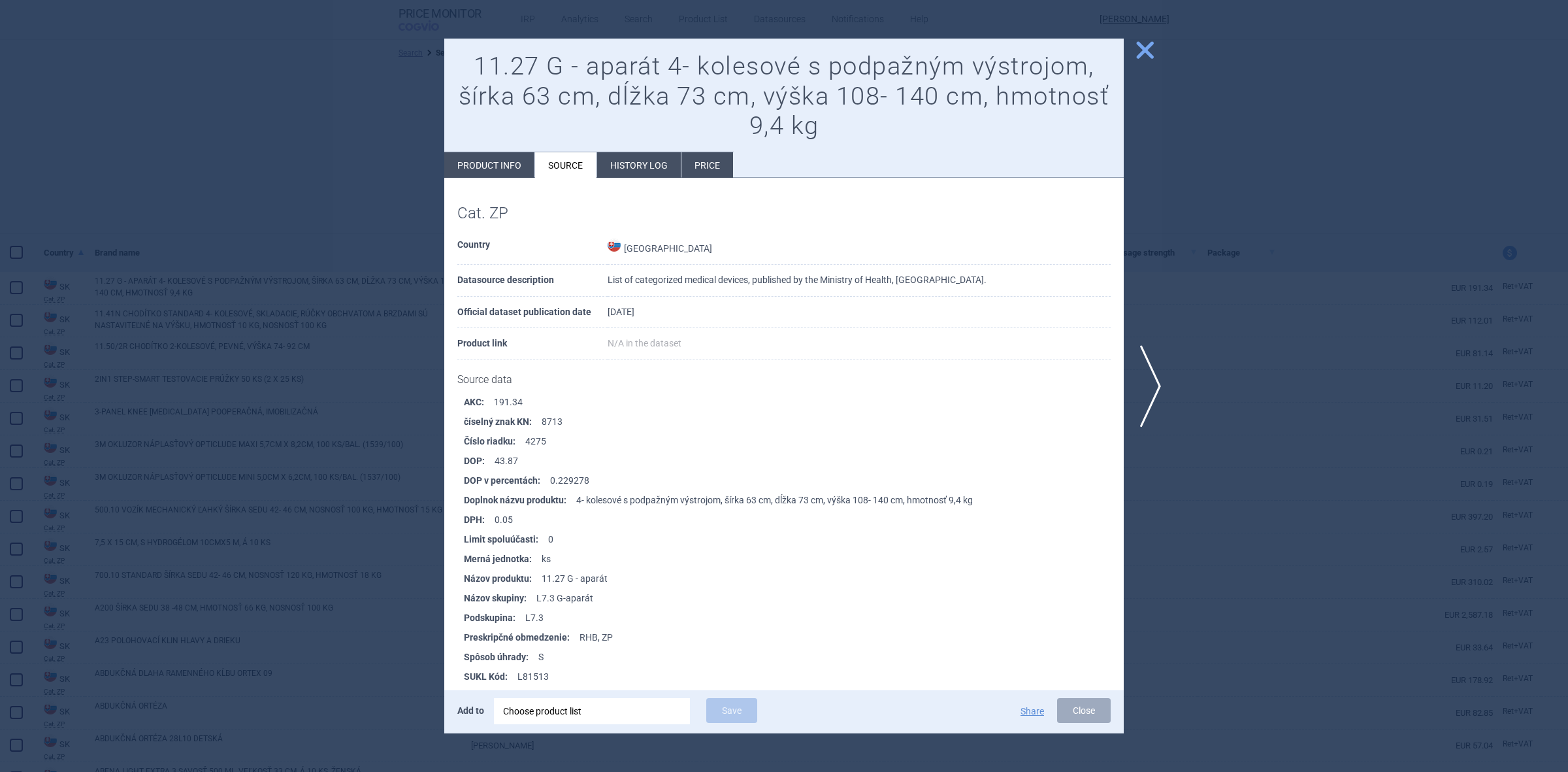
scroll to position [164, 0]
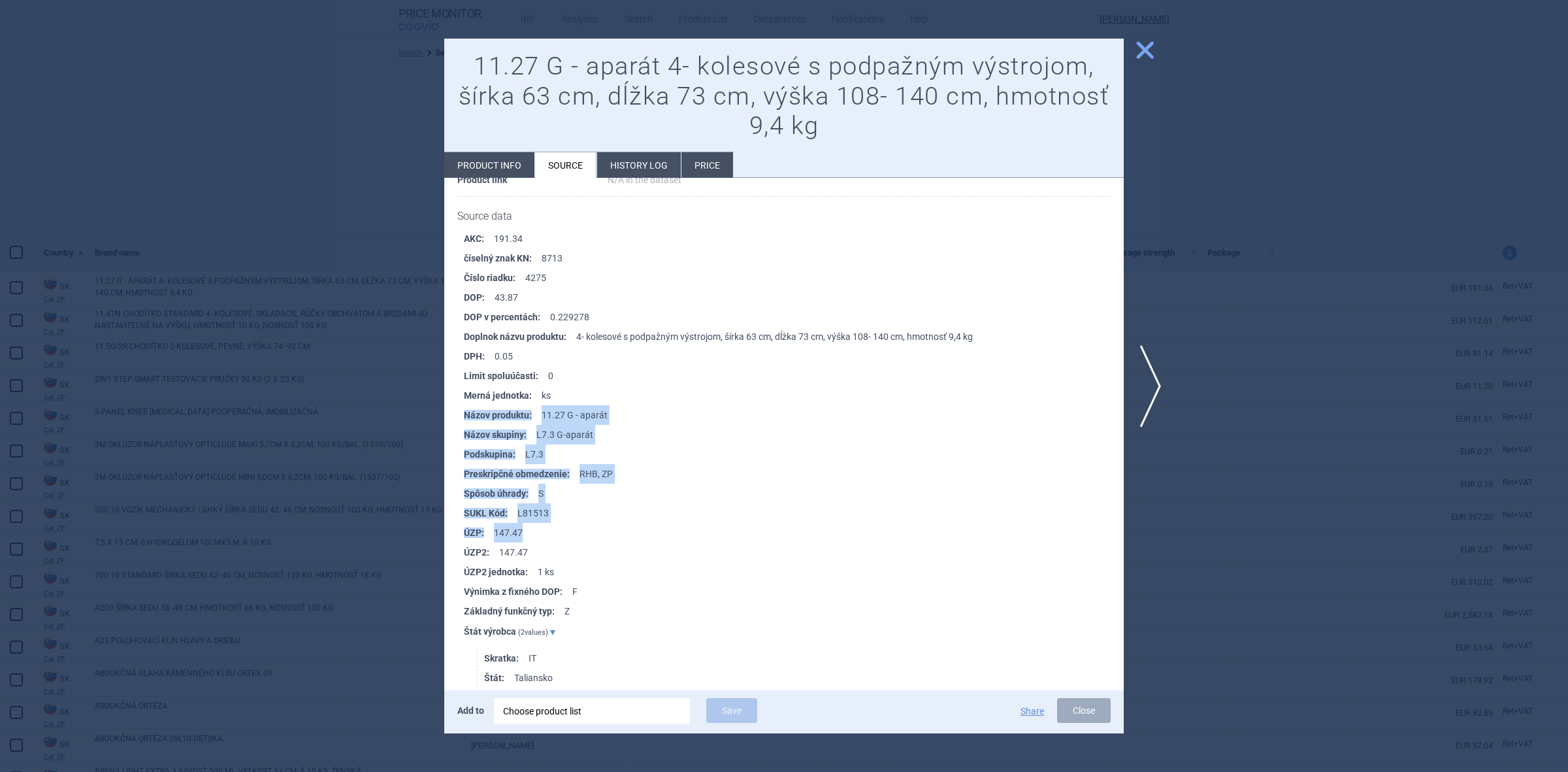
drag, startPoint x: 621, startPoint y: 403, endPoint x: 652, endPoint y: 536, distance: 136.6
click at [652, 536] on ul "AKC : 191.34 číselný znak KN : 8713 Číslo riadku : 4275 DOP : 43.87 DOP v perce…" at bounding box center [791, 515] width 667 height 575
click at [651, 465] on li "Preskripčné obmedzenie : RHB, ZP" at bounding box center [794, 473] width 660 height 19
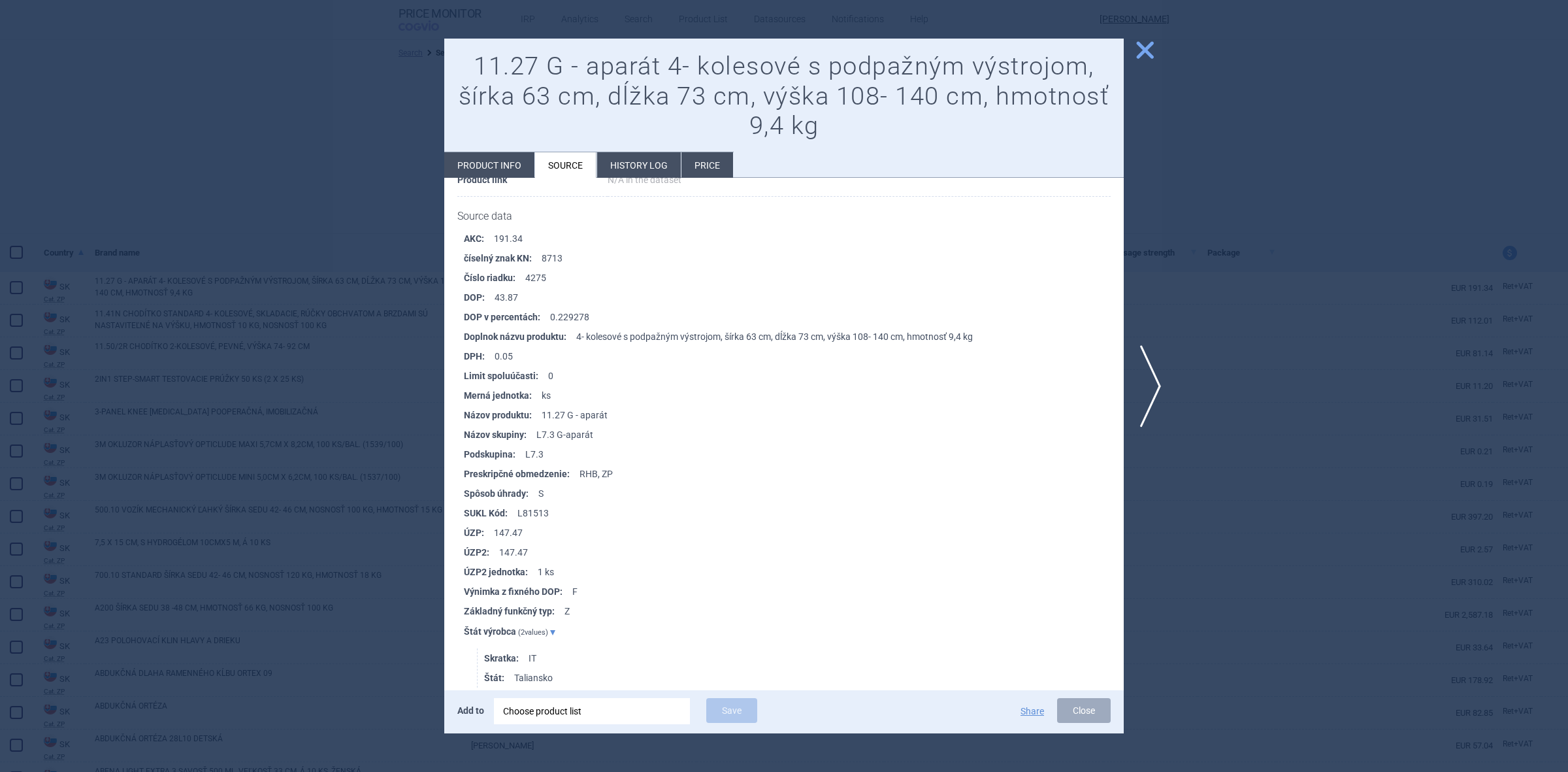
click at [567, 471] on strong "Preskripčné obmedzenie :" at bounding box center [521, 473] width 116 height 19
click at [573, 431] on li "Názov skupiny : L7.3 G-aparát" at bounding box center [794, 434] width 660 height 19
click at [685, 431] on li "Názov skupiny : L7.3 G-aparát" at bounding box center [794, 434] width 660 height 19
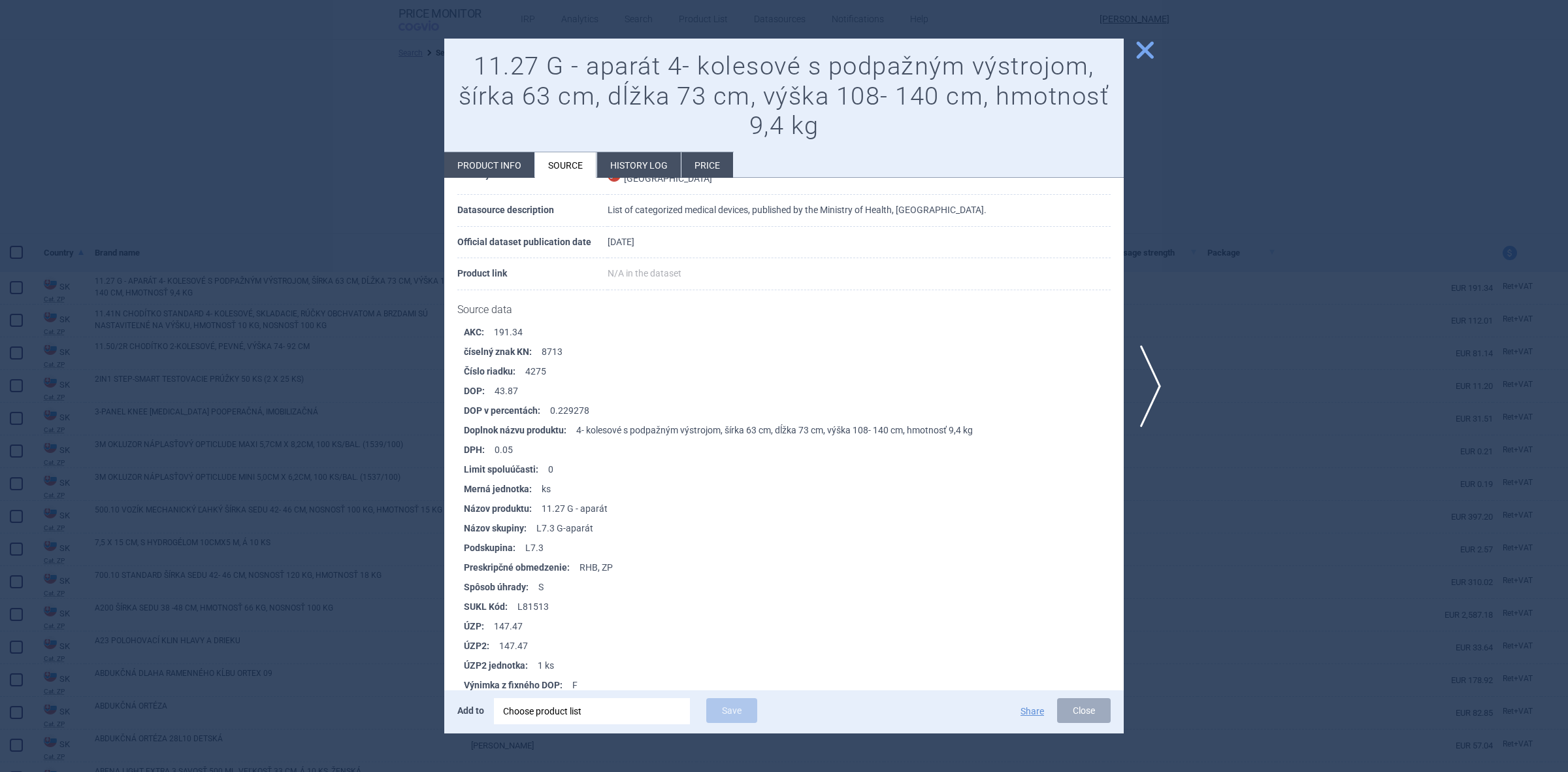
scroll to position [0, 0]
